Goal: Task Accomplishment & Management: Complete application form

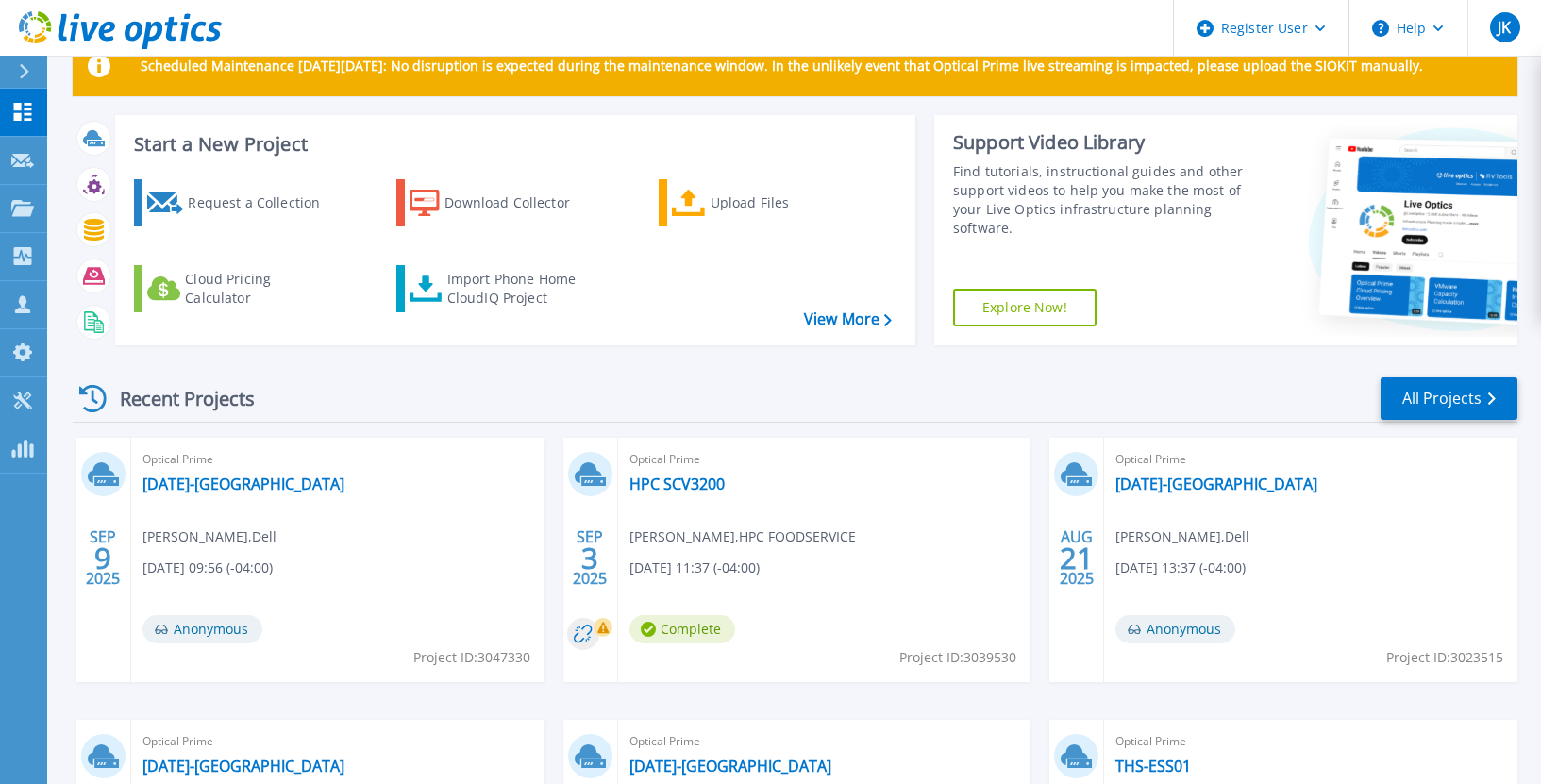
scroll to position [94, 0]
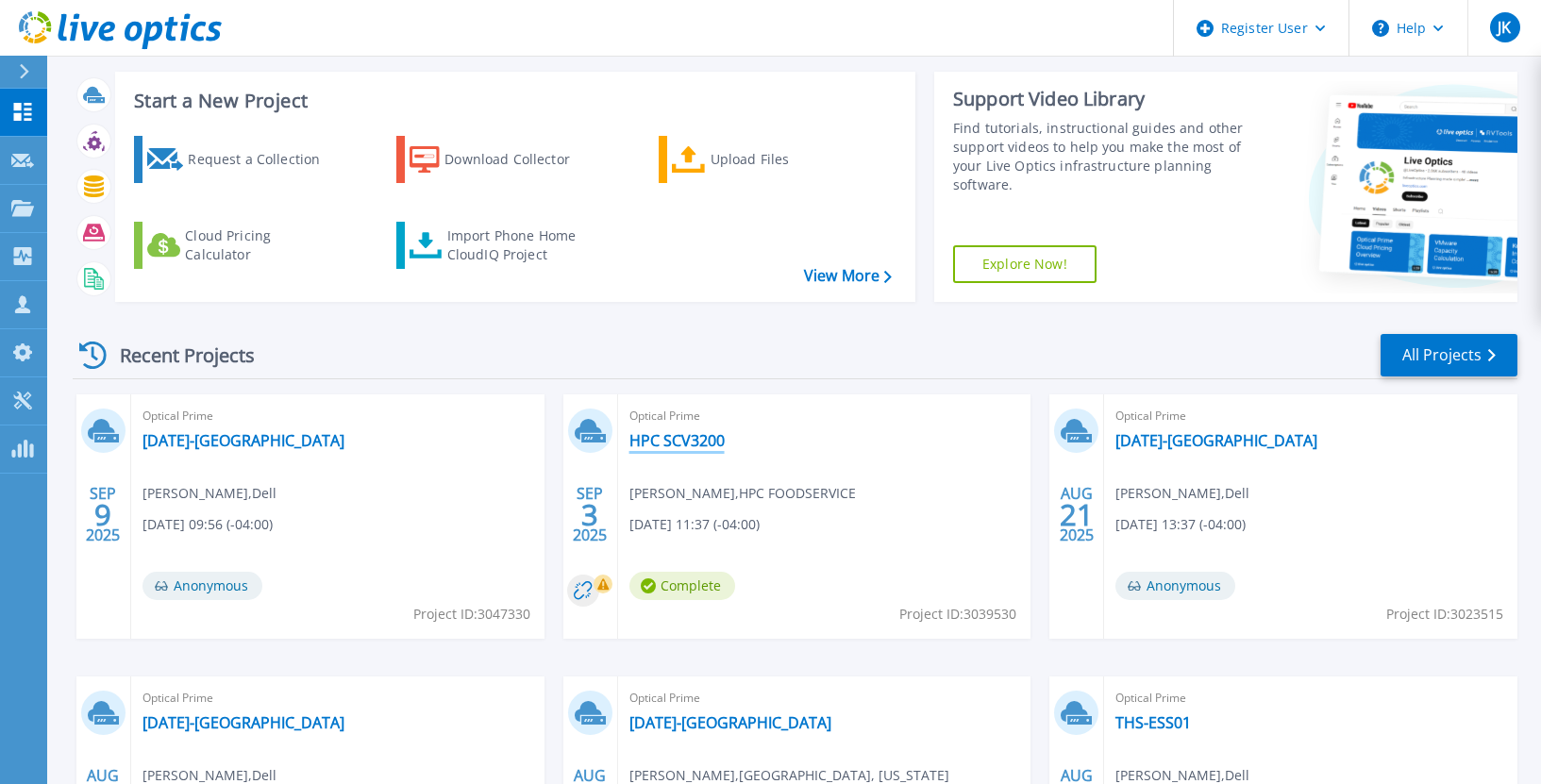
click at [682, 444] on link "HPC SCV3200" at bounding box center [676, 441] width 95 height 19
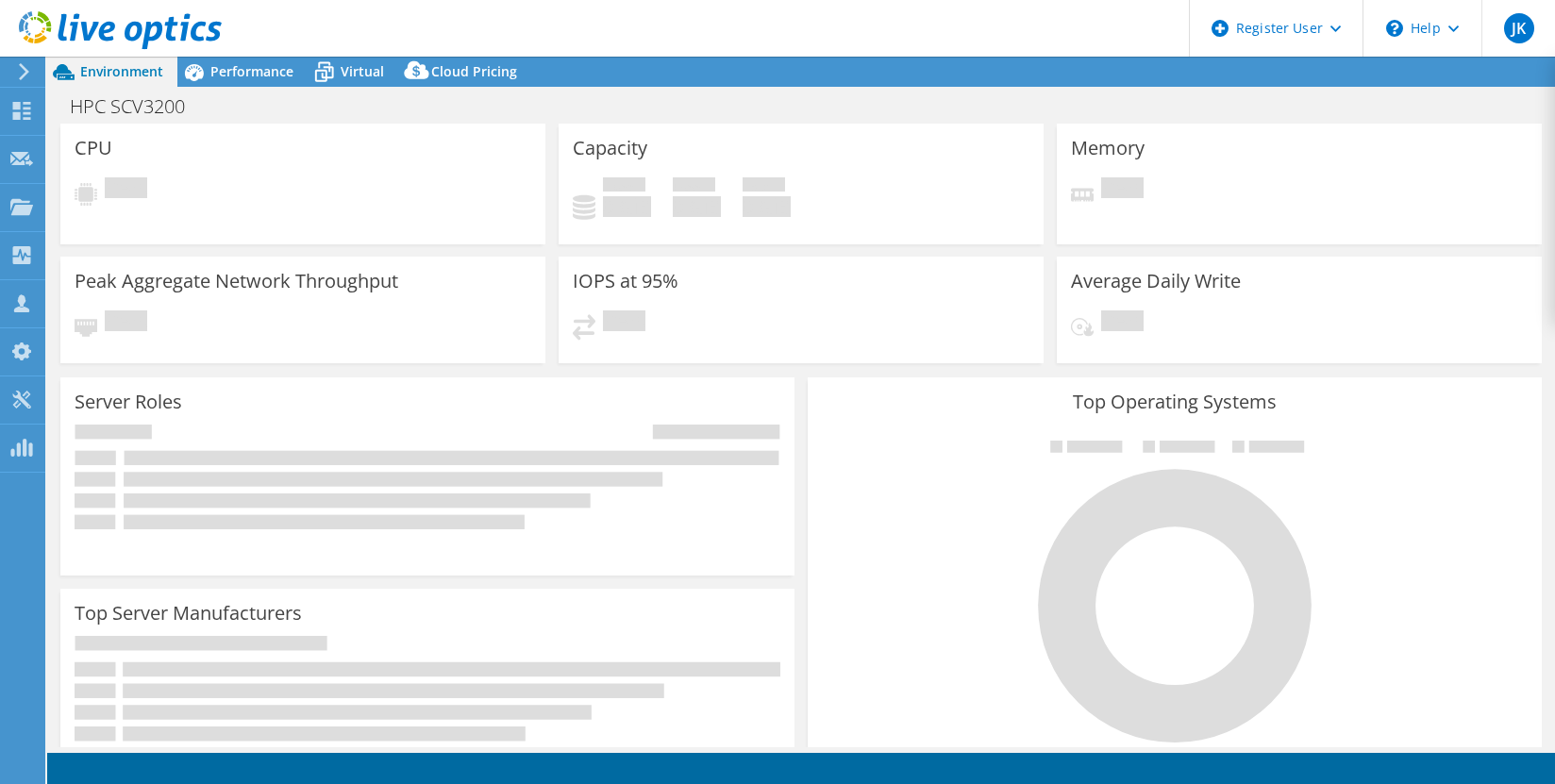
select select "USEast"
select select "USD"
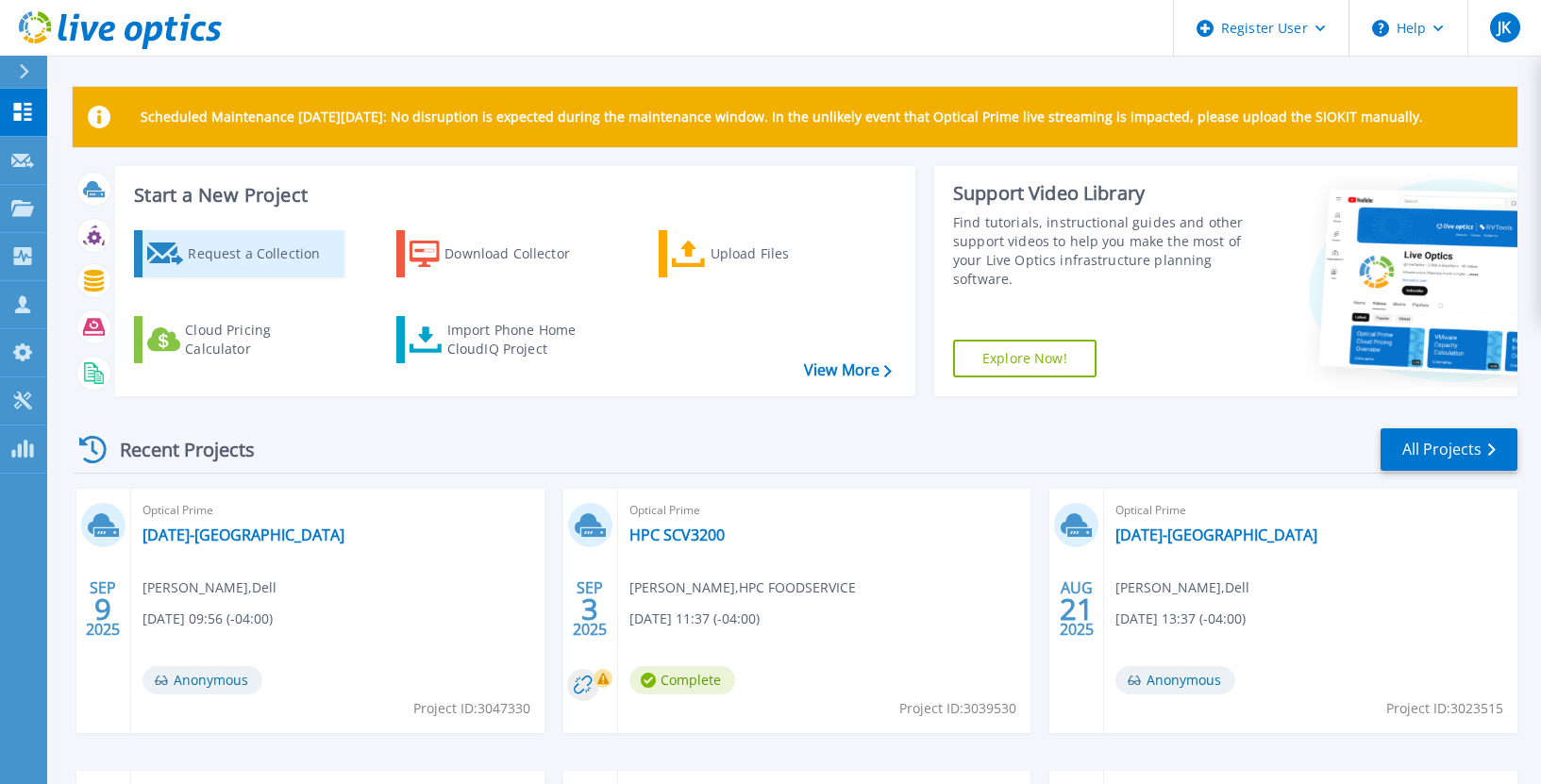
click at [267, 260] on div "Request a Collection" at bounding box center [264, 254] width 151 height 38
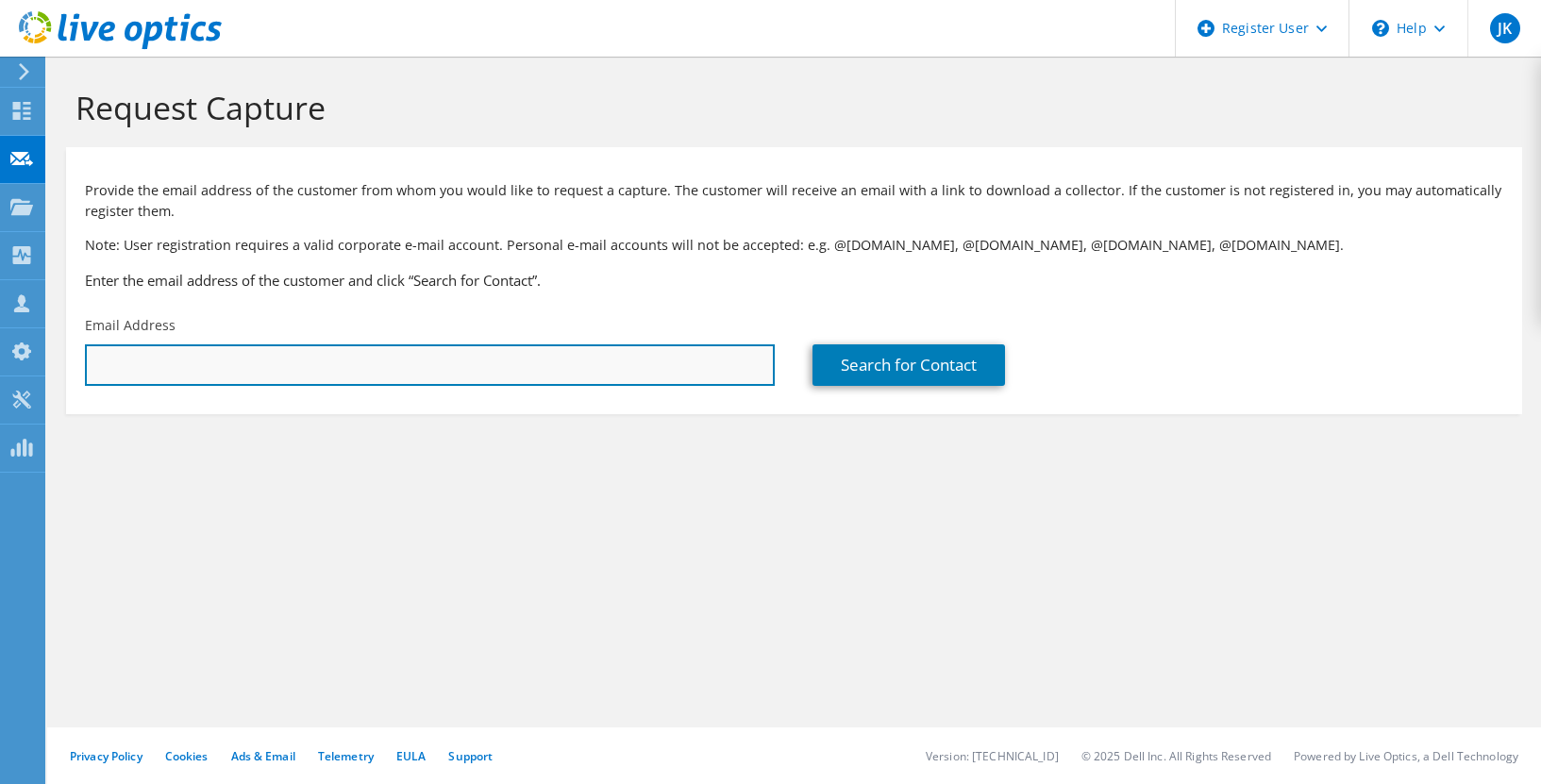
click at [654, 372] on input "text" at bounding box center [430, 366] width 690 height 42
paste input "[EMAIL_ADDRESS][DOMAIN_NAME]"
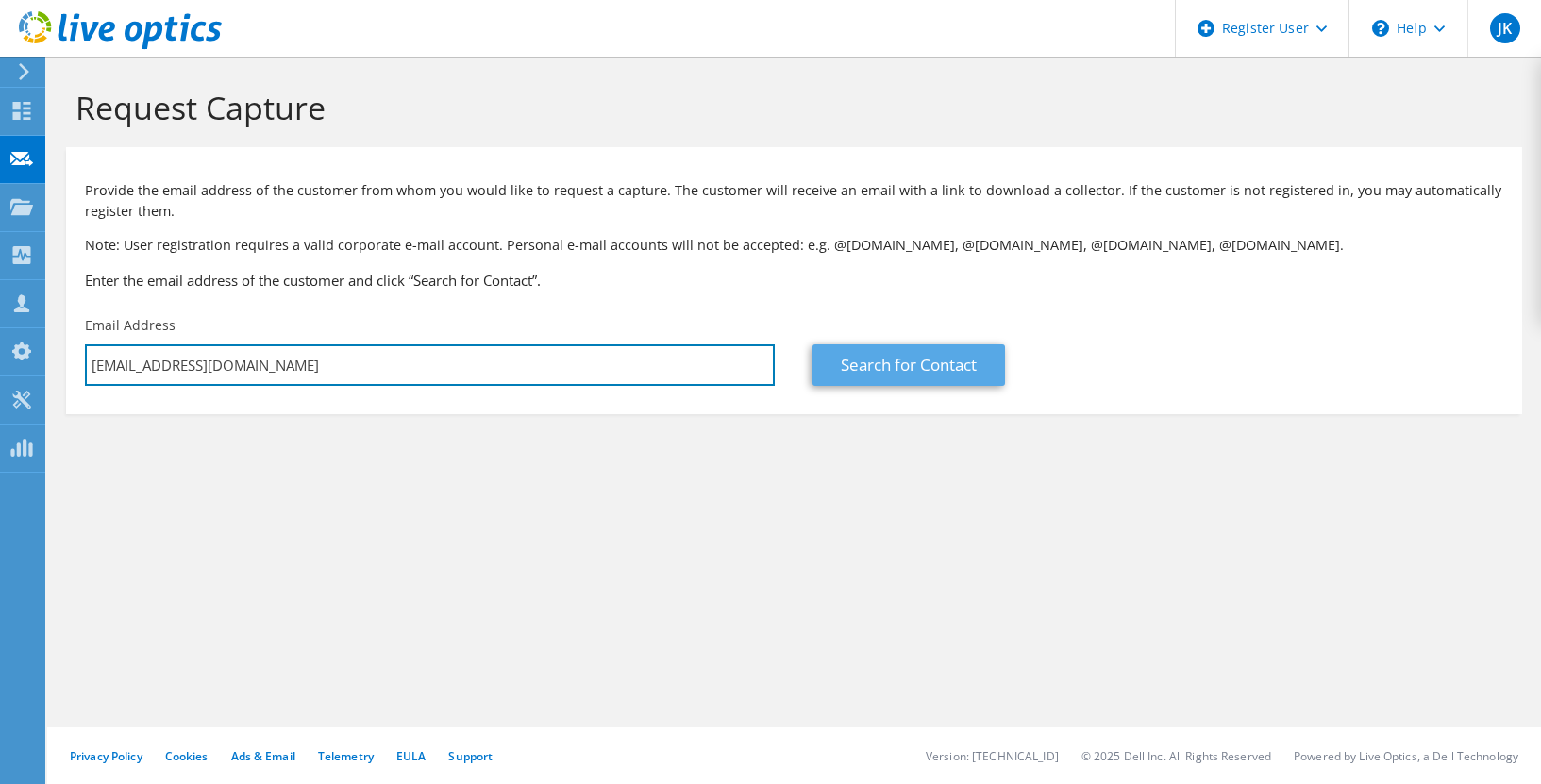
type input "[EMAIL_ADDRESS][DOMAIN_NAME]"
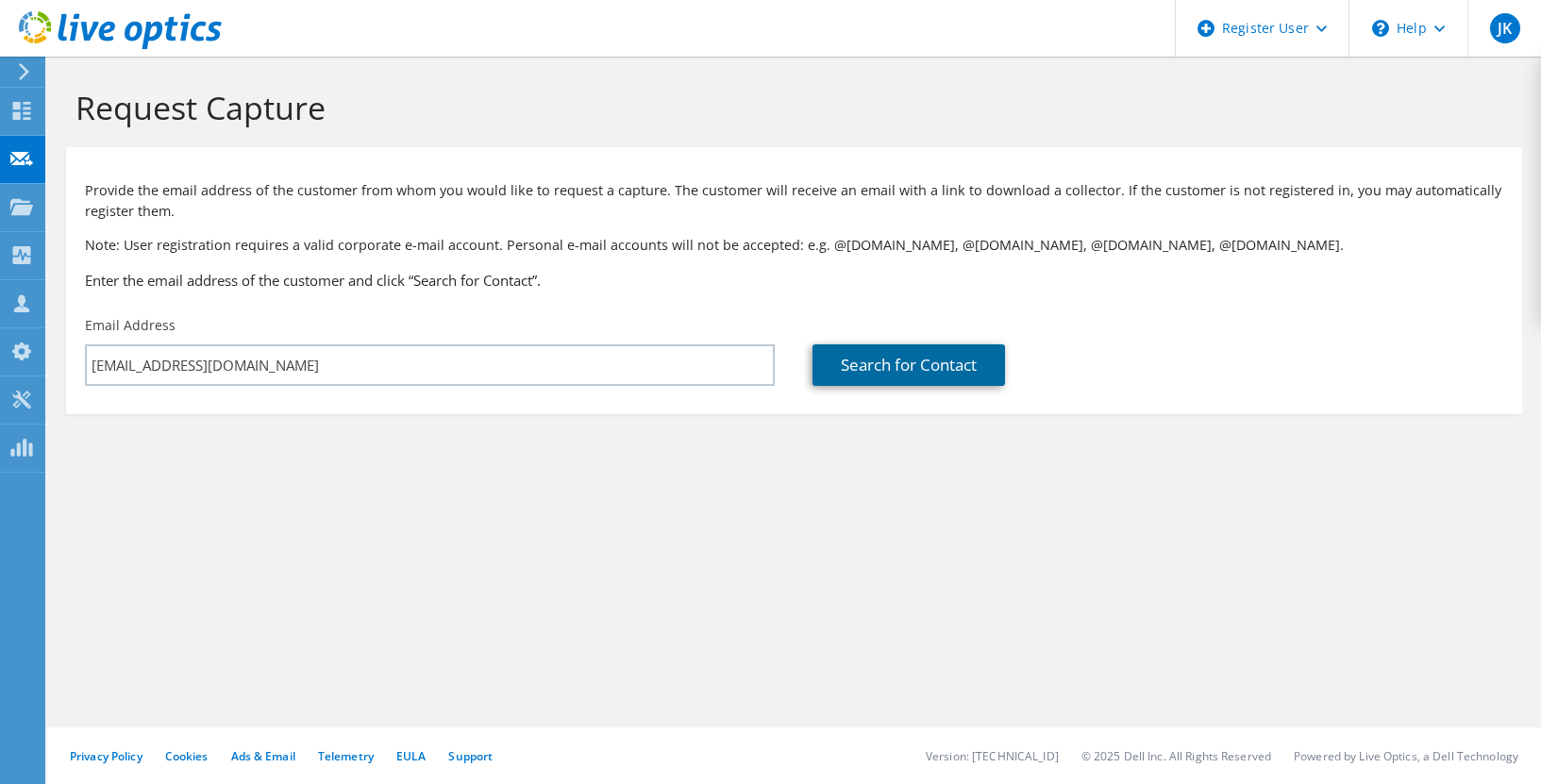
click at [897, 376] on link "Search for Contact" at bounding box center [909, 366] width 193 height 42
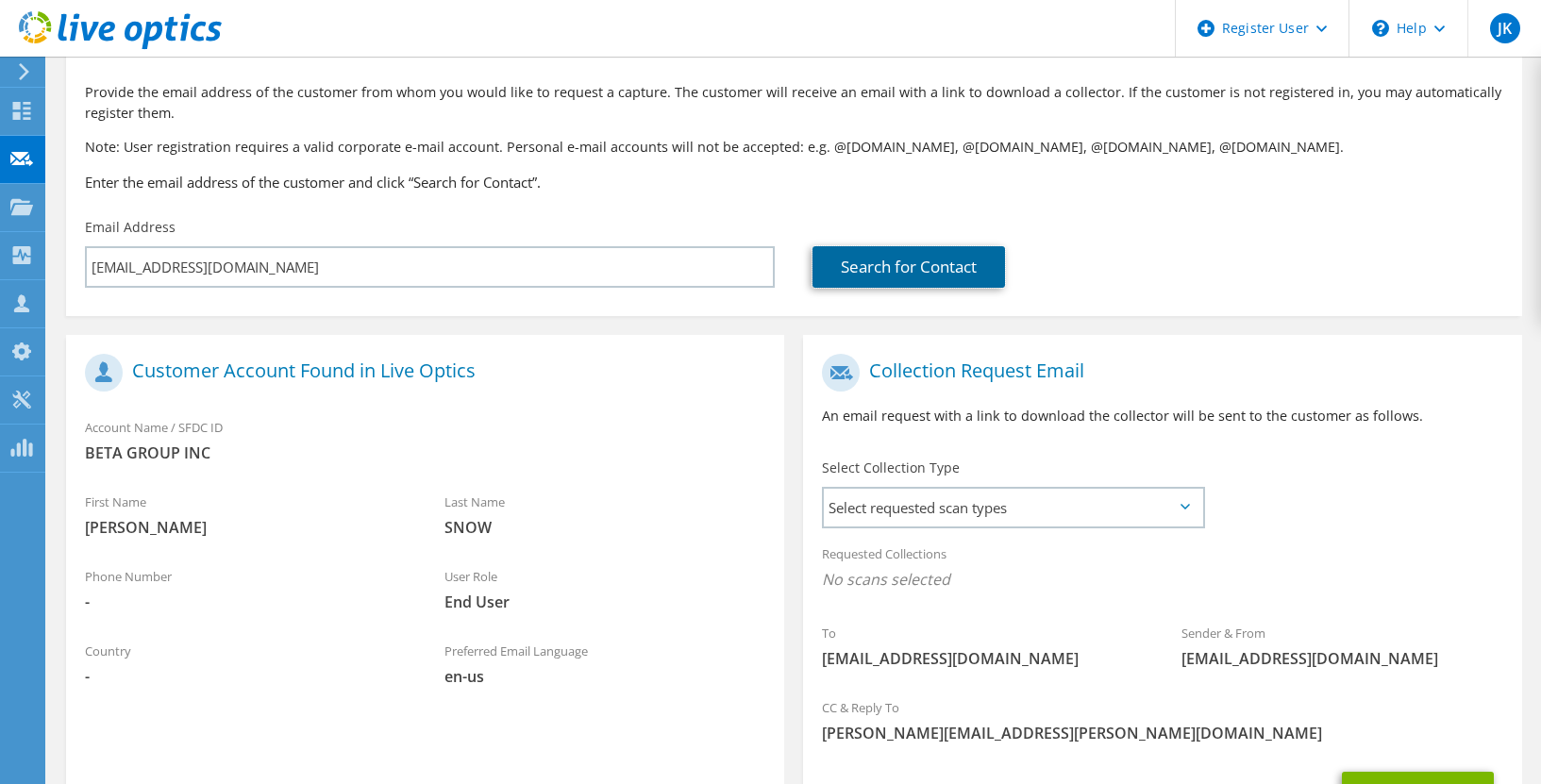
scroll to position [189, 0]
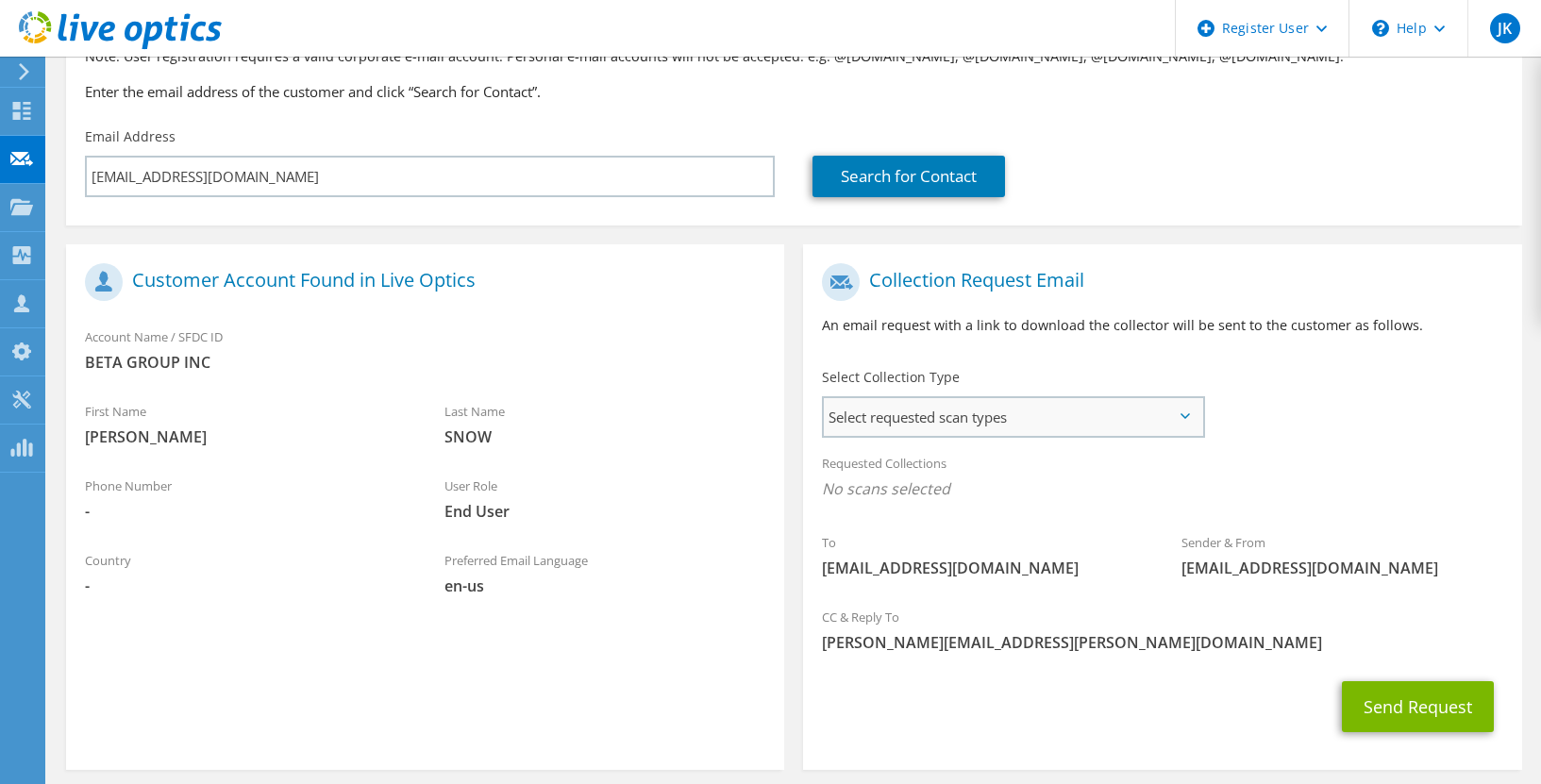
click at [942, 416] on span "Select requested scan types" at bounding box center [1013, 418] width 378 height 38
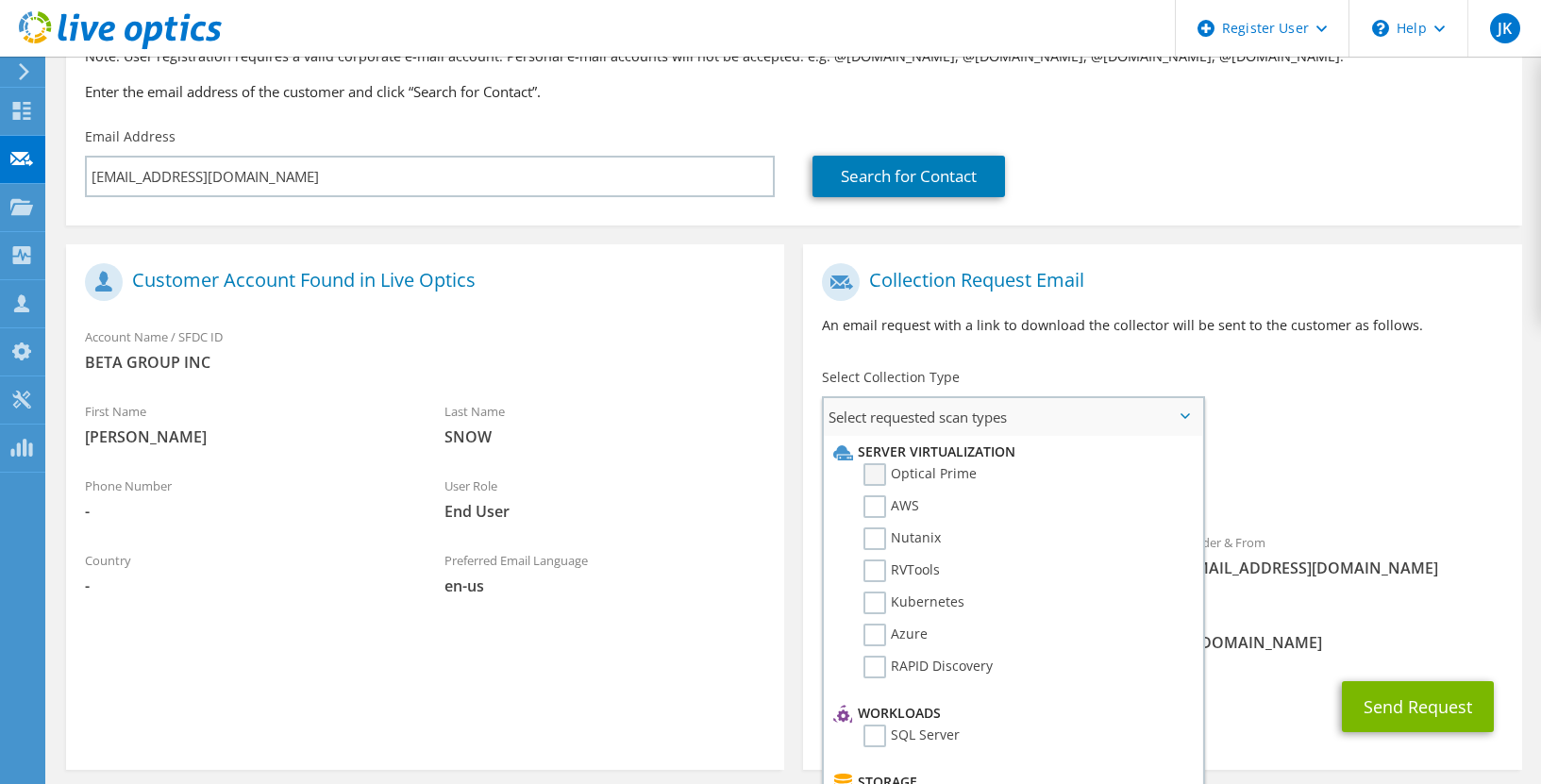
click at [884, 469] on label "Optical Prime" at bounding box center [920, 474] width 113 height 23
click at [0, 0] on input "Optical Prime" at bounding box center [0, 0] width 0 height 0
click at [714, 524] on div "User Role End User" at bounding box center [606, 498] width 360 height 65
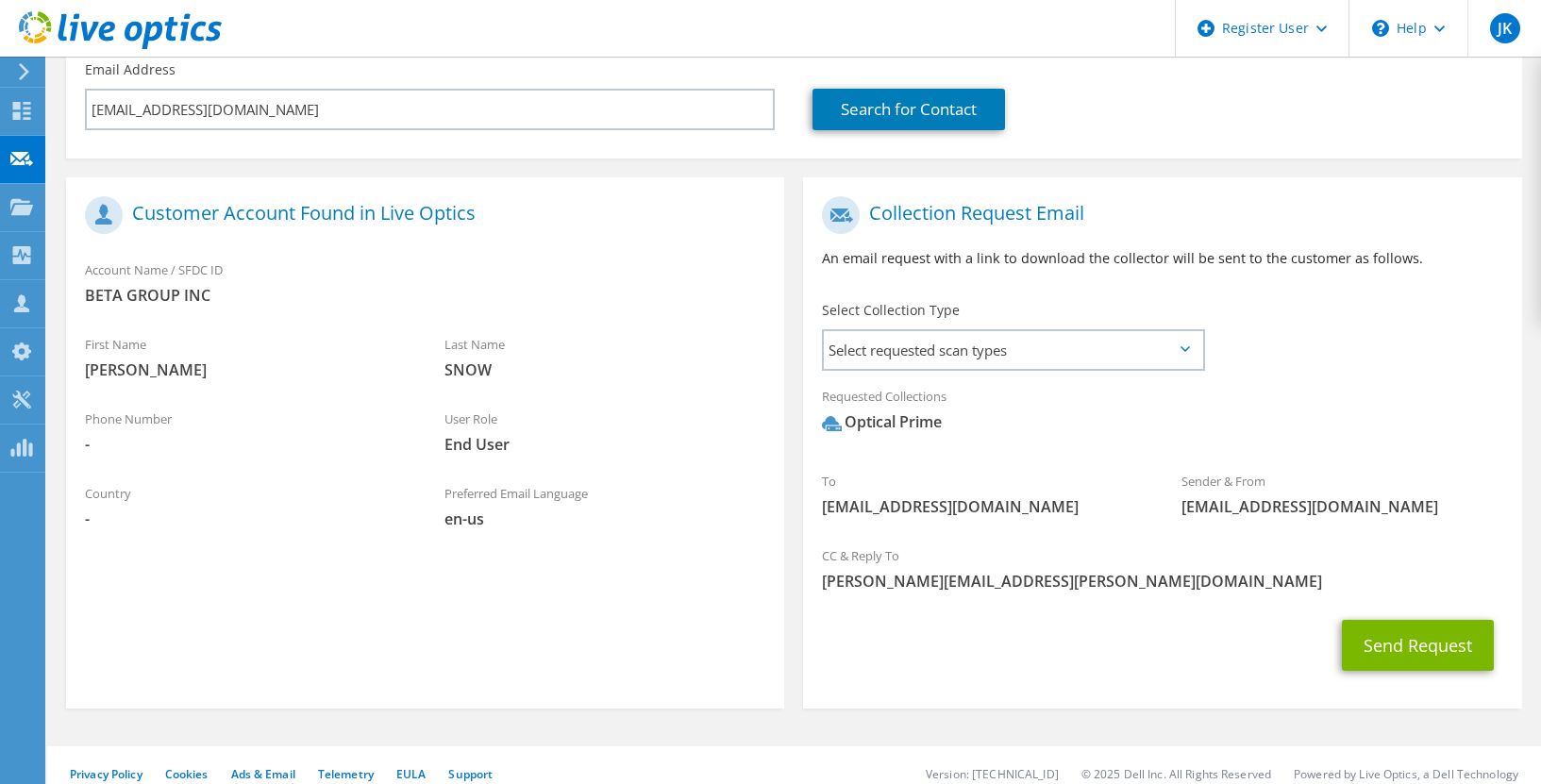
scroll to position [275, 0]
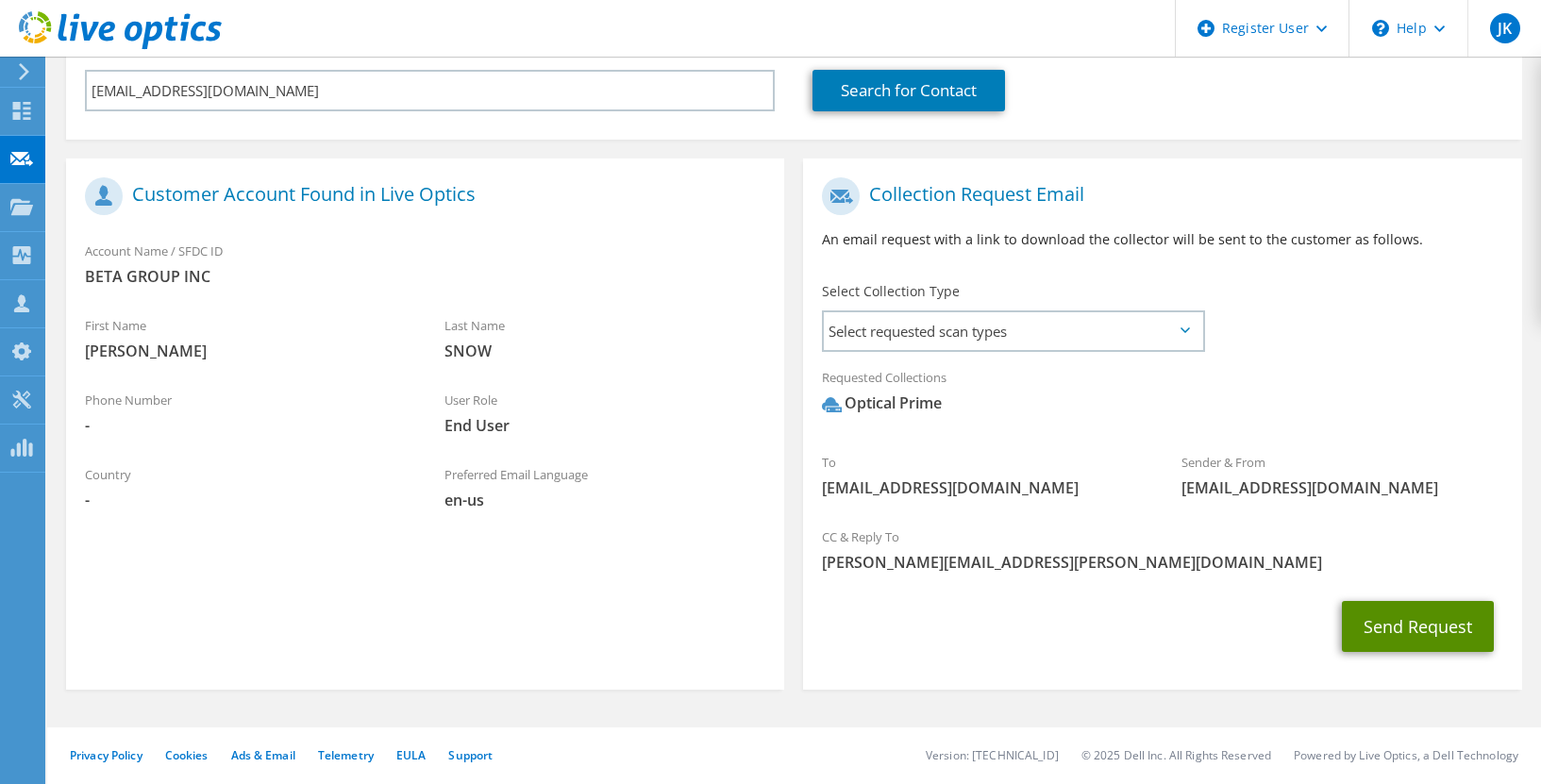
click at [1403, 639] on button "Send Request" at bounding box center [1418, 626] width 152 height 51
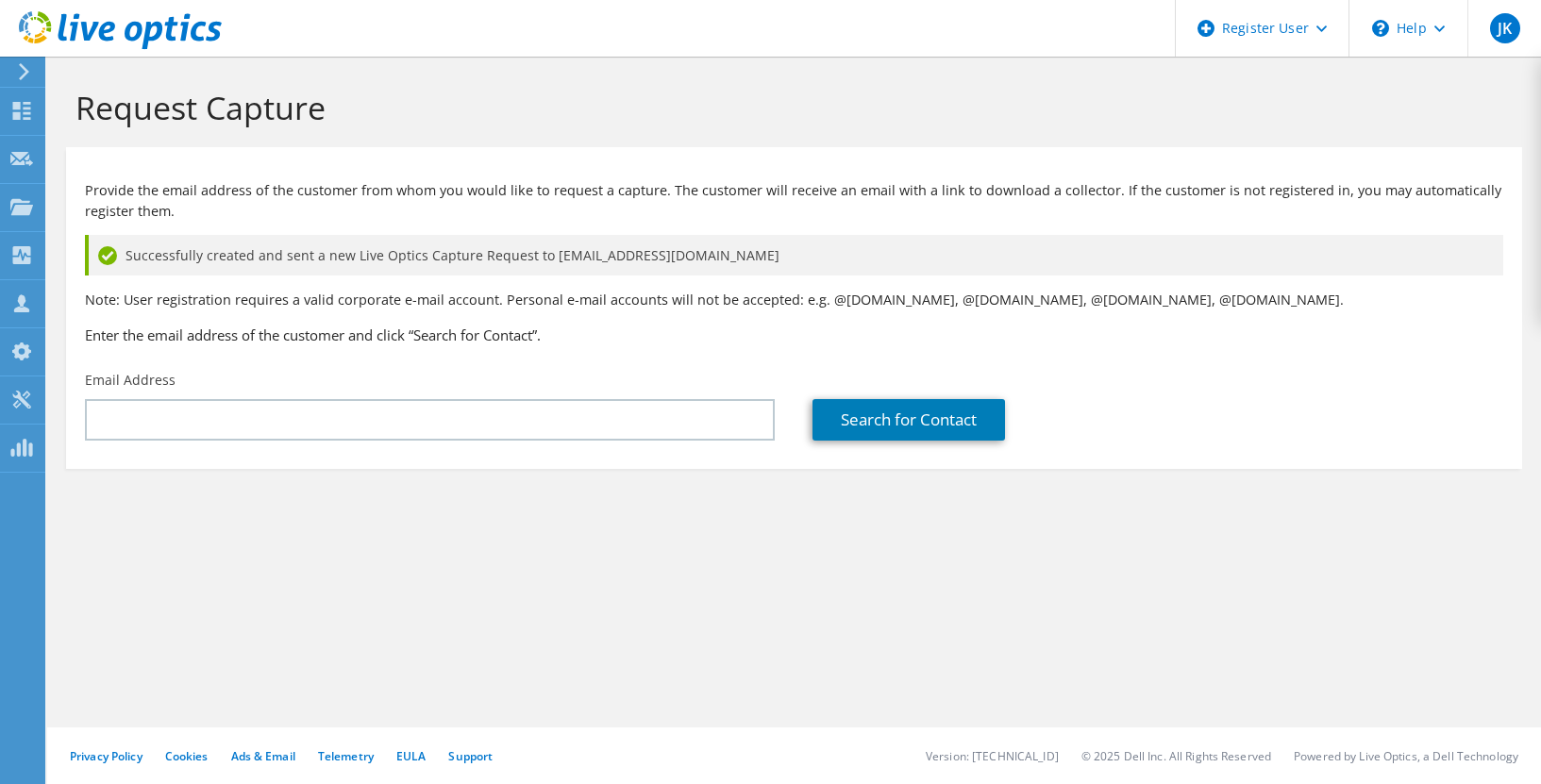
drag, startPoint x: 1174, startPoint y: 345, endPoint x: 1187, endPoint y: 240, distance: 105.8
click at [1174, 345] on h3 "Enter the email address of the customer and click “Search for Contact”." at bounding box center [794, 335] width 1418 height 21
